Goal: Check status: Check status

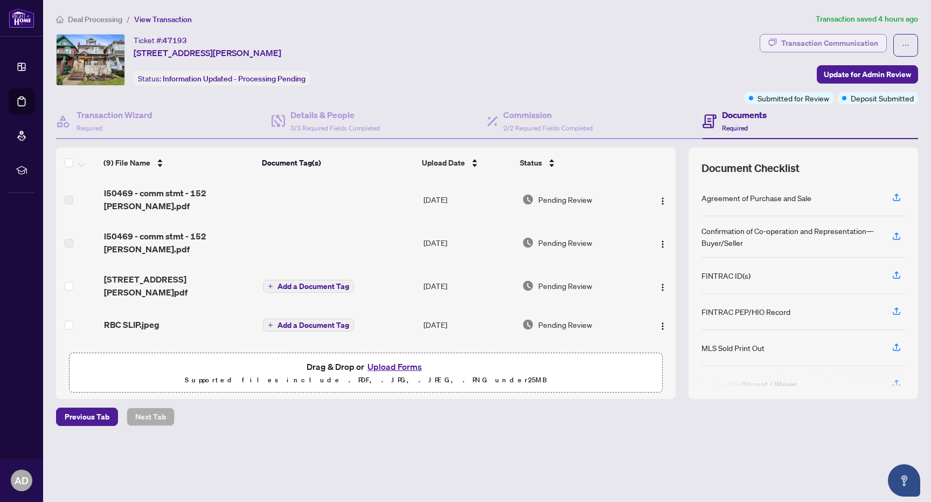
click at [828, 44] on div "Transaction Communication" at bounding box center [829, 42] width 97 height 17
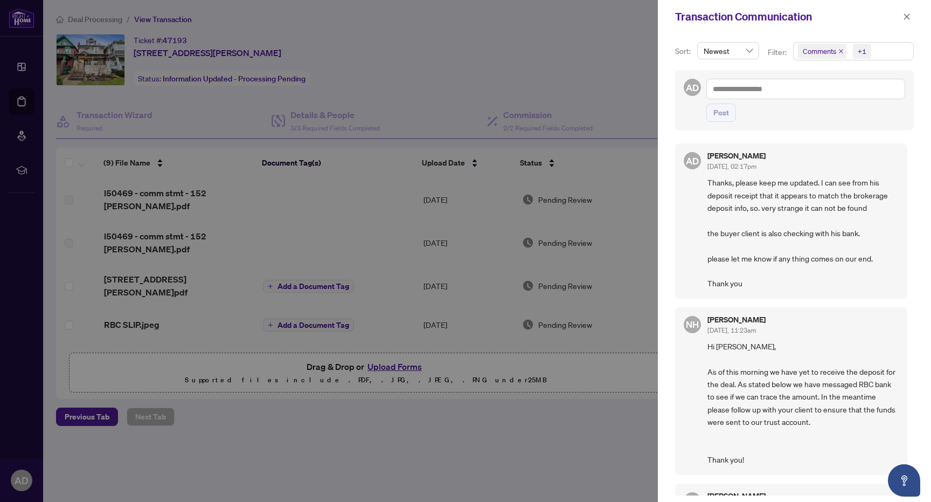
click at [303, 426] on div at bounding box center [465, 251] width 931 height 502
click at [909, 16] on icon "close" at bounding box center [907, 17] width 8 height 8
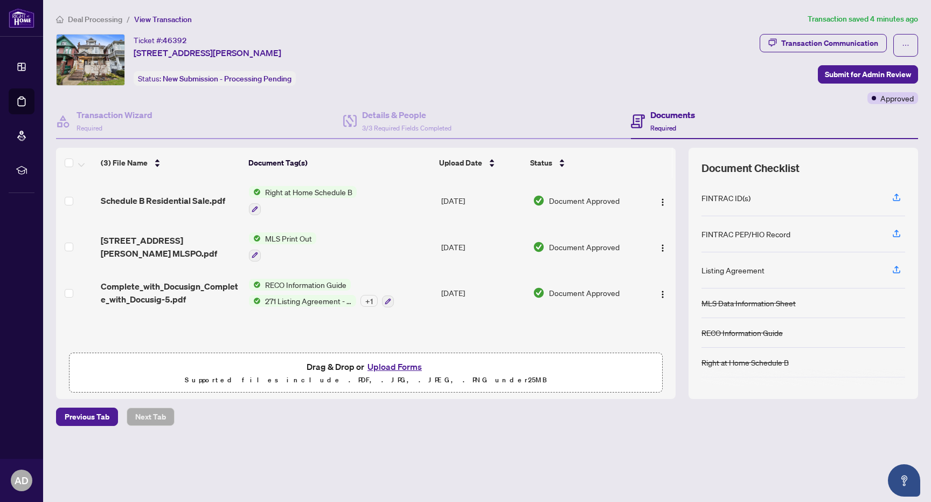
scroll to position [1, 0]
click at [183, 248] on span "152 Wright Ave MLSPO.pdf" at bounding box center [171, 247] width 140 height 26
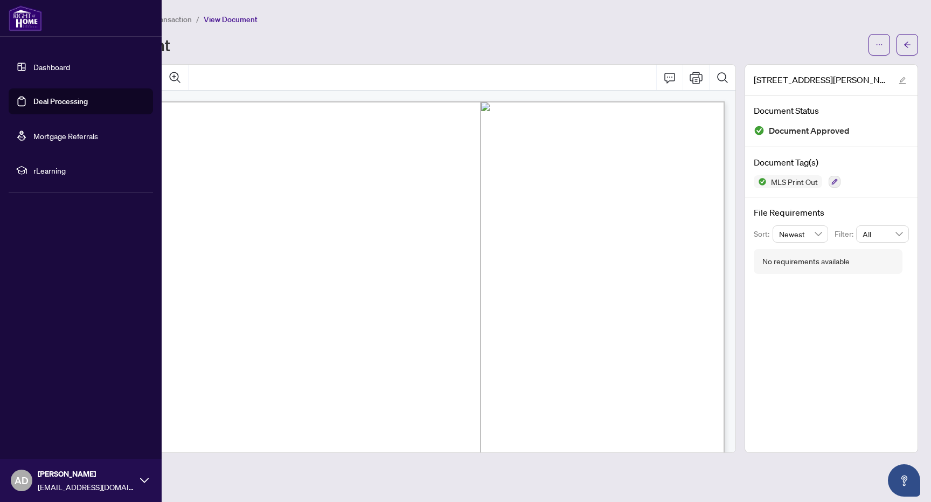
click at [50, 98] on link "Deal Processing" at bounding box center [60, 101] width 54 height 10
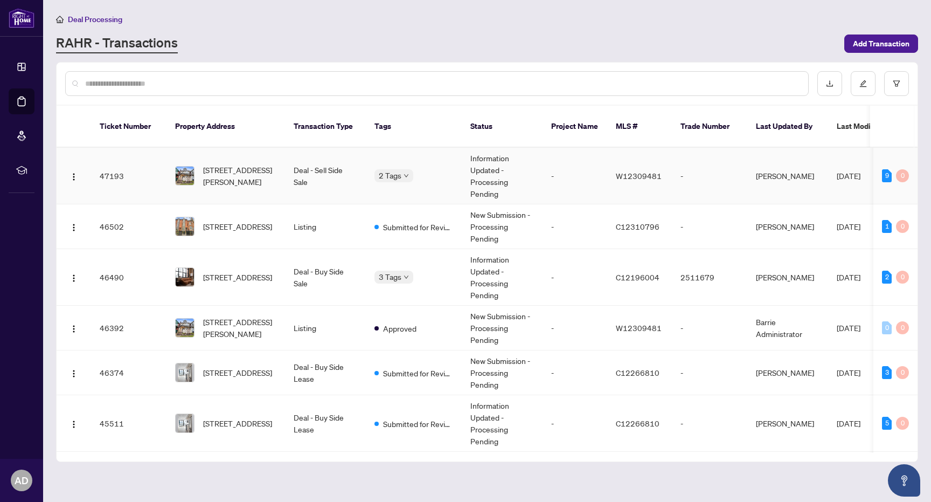
click at [121, 168] on td "47193" at bounding box center [128, 176] width 75 height 57
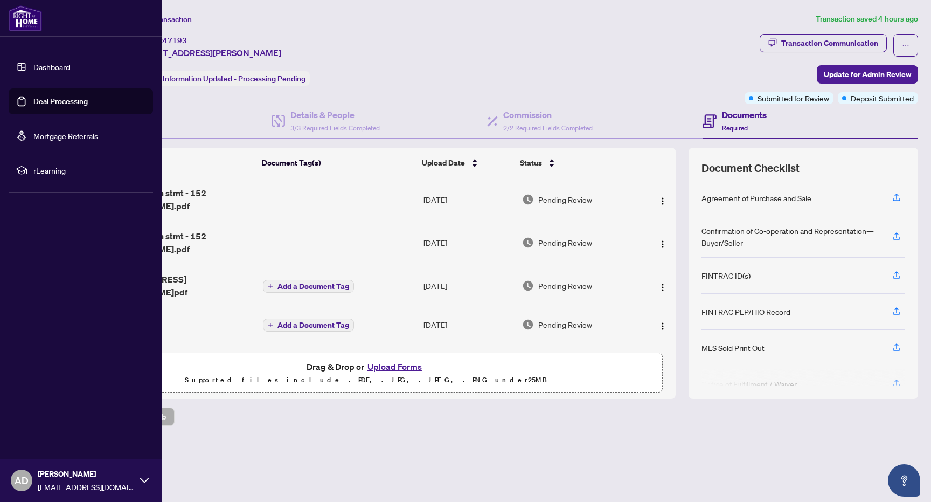
click at [45, 63] on link "Dashboard" at bounding box center [51, 67] width 37 height 10
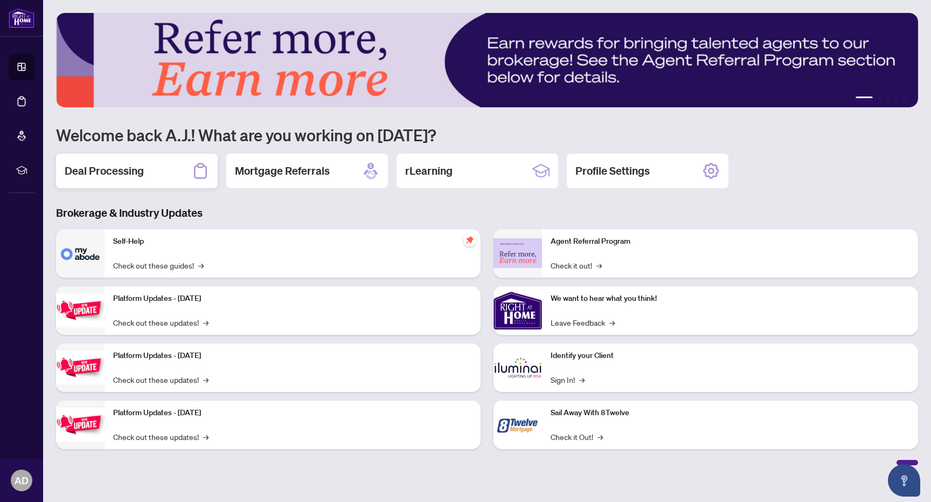
click at [148, 171] on div "Deal Processing" at bounding box center [137, 171] width 162 height 34
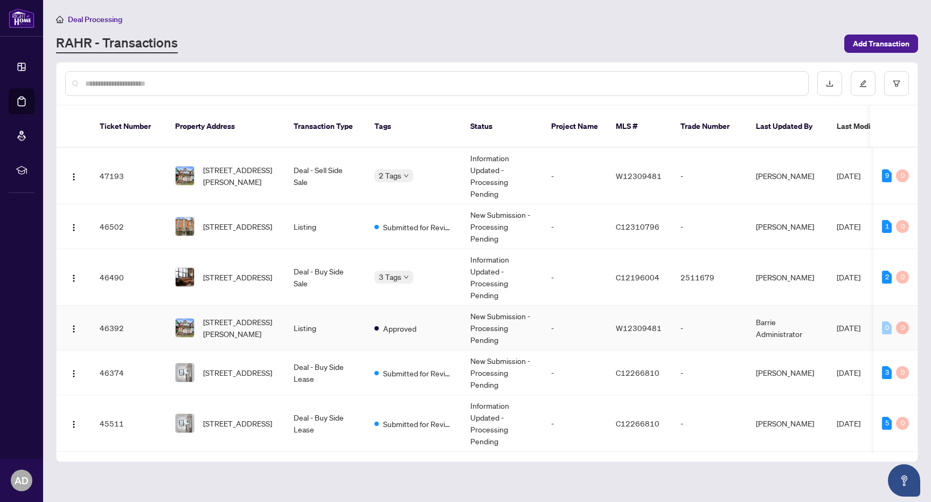
click at [393, 322] on span "Approved" at bounding box center [399, 328] width 33 height 12
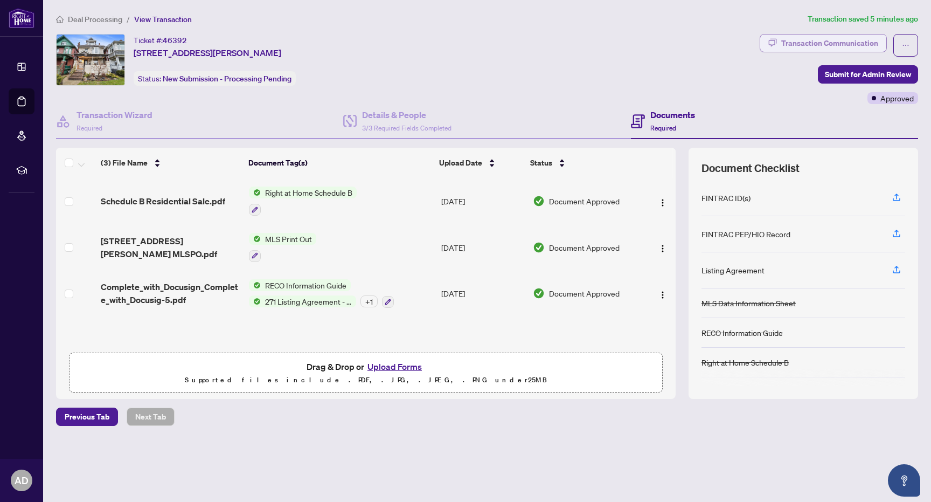
click at [823, 46] on div "Transaction Communication" at bounding box center [829, 42] width 97 height 17
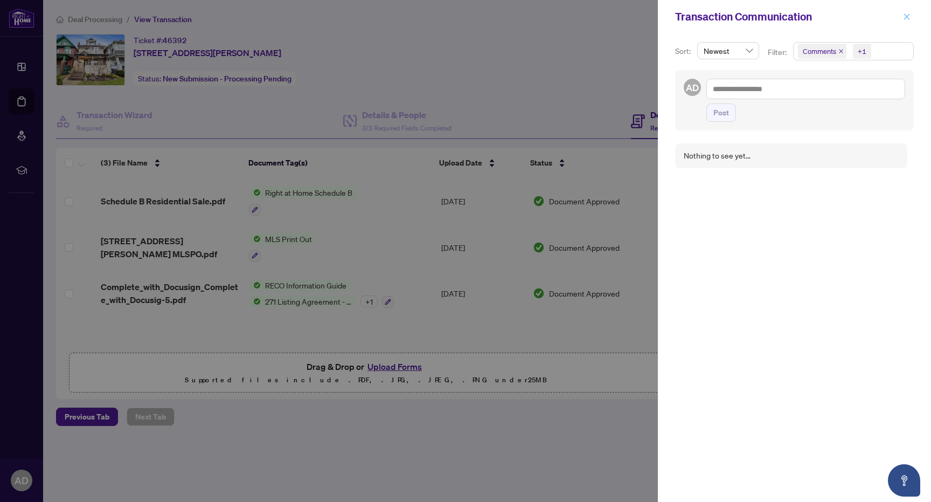
click at [909, 17] on icon "close" at bounding box center [907, 17] width 8 height 8
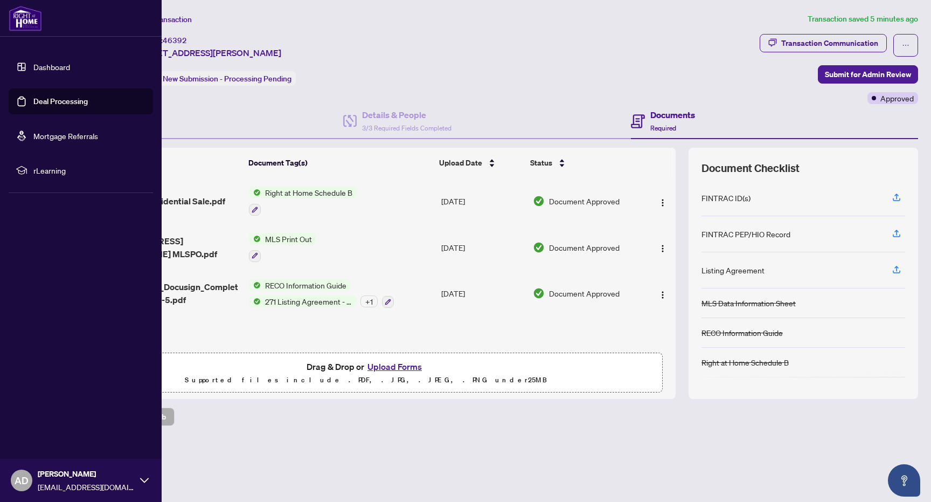
click at [33, 97] on link "Deal Processing" at bounding box center [60, 101] width 54 height 10
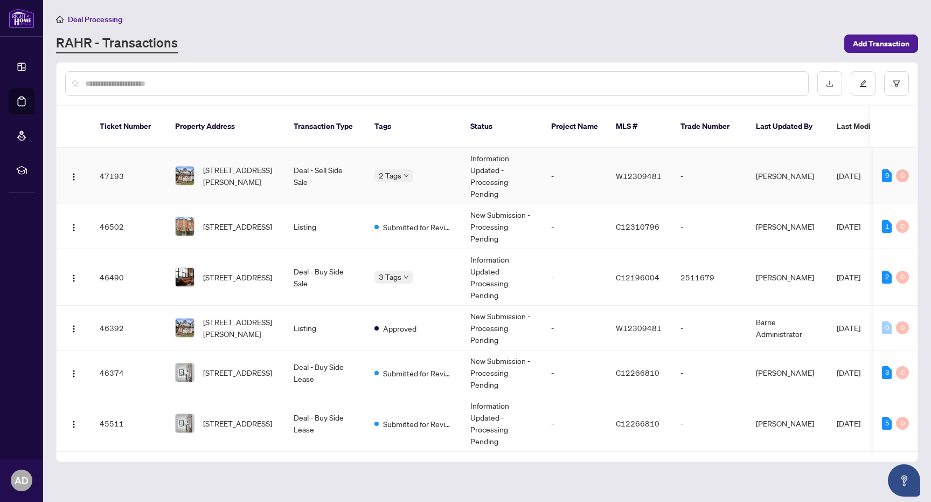
click at [525, 161] on td "Information Updated - Processing Pending" at bounding box center [502, 176] width 81 height 57
